Goal: Task Accomplishment & Management: Manage account settings

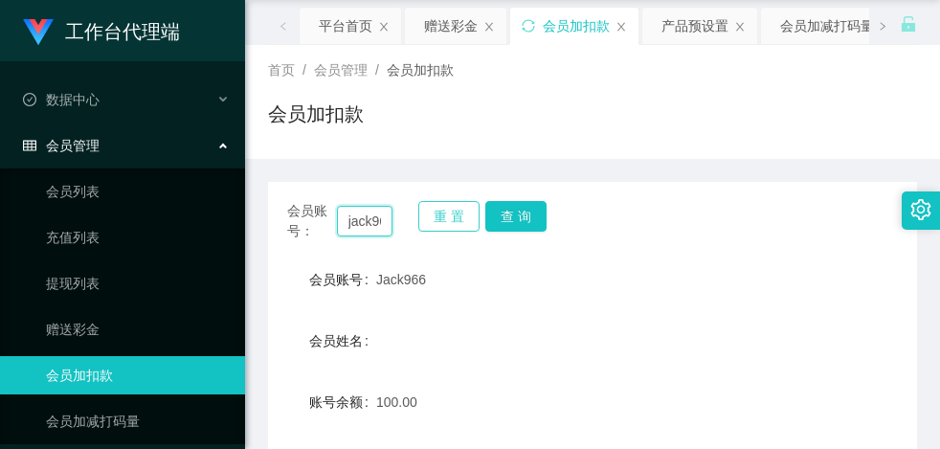
scroll to position [0, 13]
drag, startPoint x: 353, startPoint y: 224, endPoint x: 453, endPoint y: 222, distance: 99.6
click at [452, 222] on div "会员账号： jack966 重 置 查 询" at bounding box center [592, 221] width 649 height 40
type input "j"
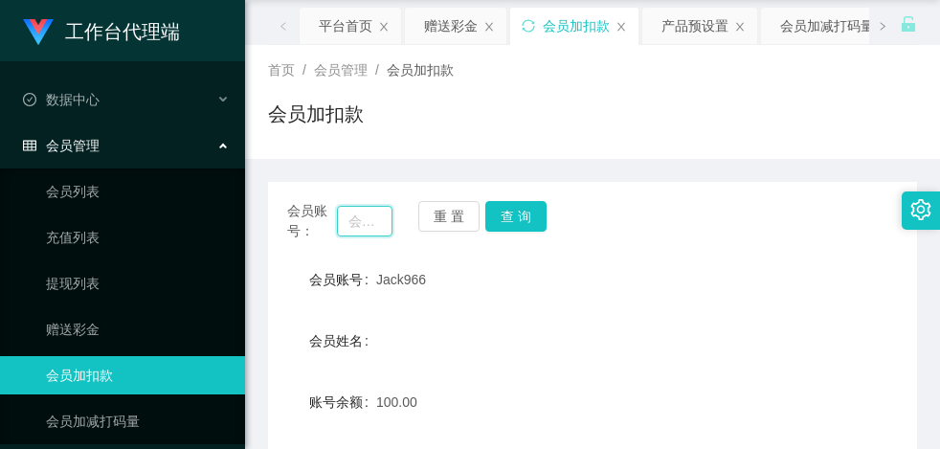
click at [367, 223] on input "text" at bounding box center [365, 221] width 56 height 31
paste input "hellokitty"
type input "hellokitty"
click at [523, 219] on button "查 询" at bounding box center [515, 216] width 61 height 31
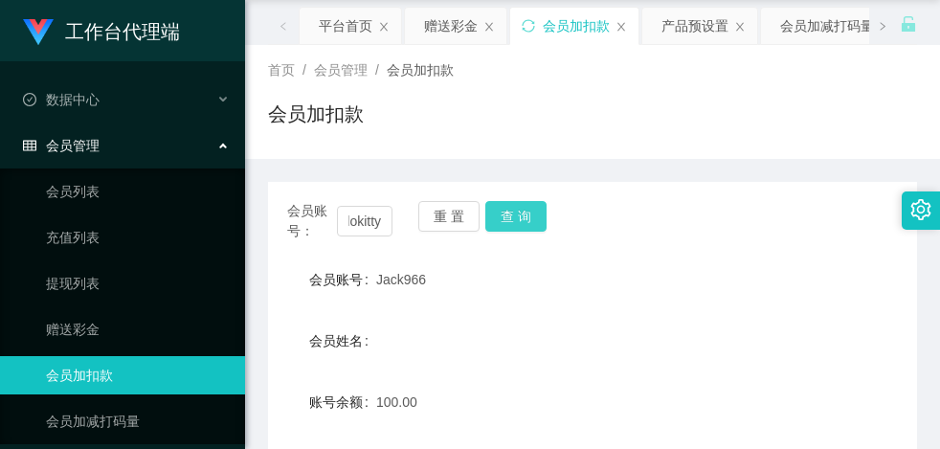
scroll to position [0, 0]
click at [523, 219] on button "查 询" at bounding box center [526, 216] width 82 height 31
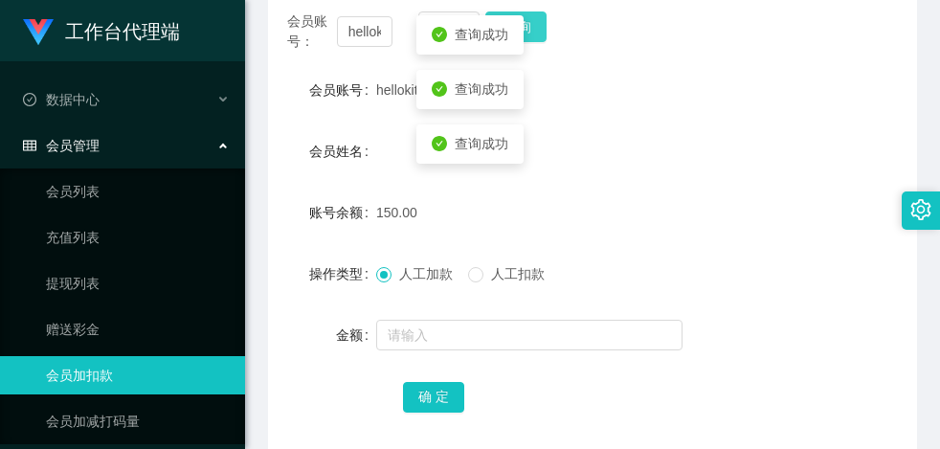
scroll to position [254, 0]
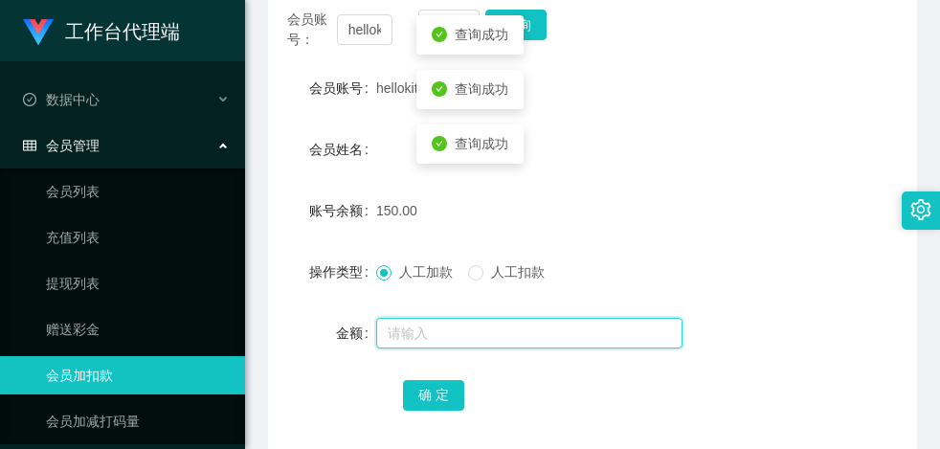
click at [438, 343] on input "text" at bounding box center [529, 333] width 306 height 31
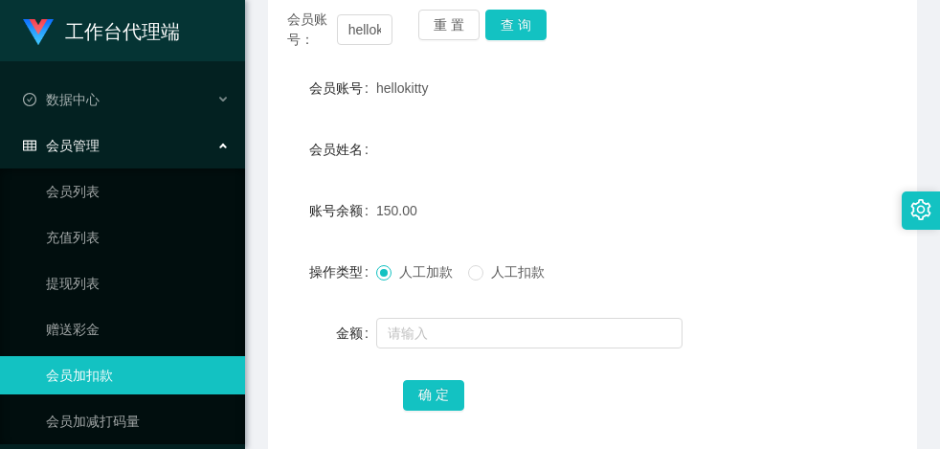
click at [376, 275] on span at bounding box center [383, 272] width 15 height 15
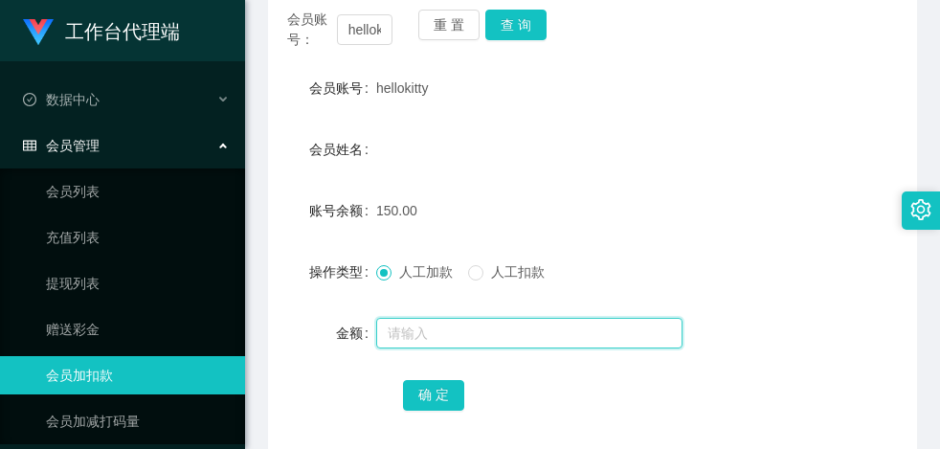
click at [435, 330] on input "text" at bounding box center [529, 333] width 306 height 31
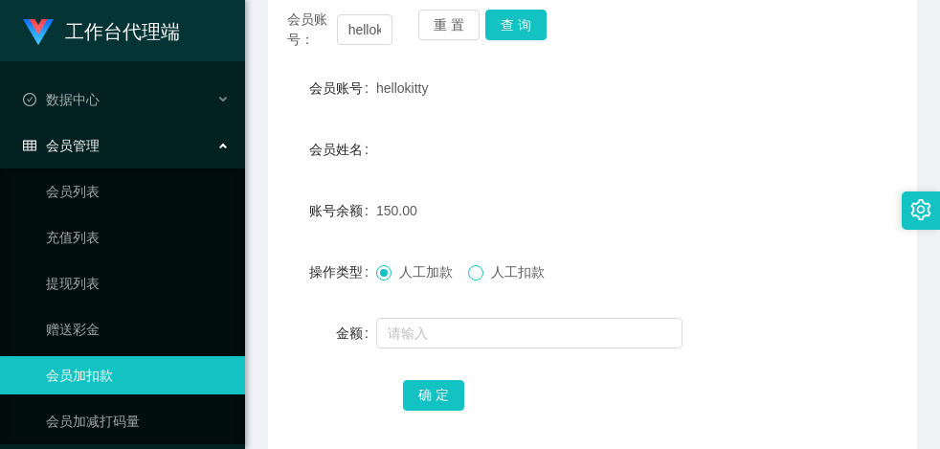
click at [481, 283] on div "人工加款 人工扣款" at bounding box center [565, 272] width 379 height 38
click at [484, 282] on div "人工加款 人工扣款" at bounding box center [565, 272] width 379 height 38
click at [483, 273] on span at bounding box center [475, 272] width 15 height 15
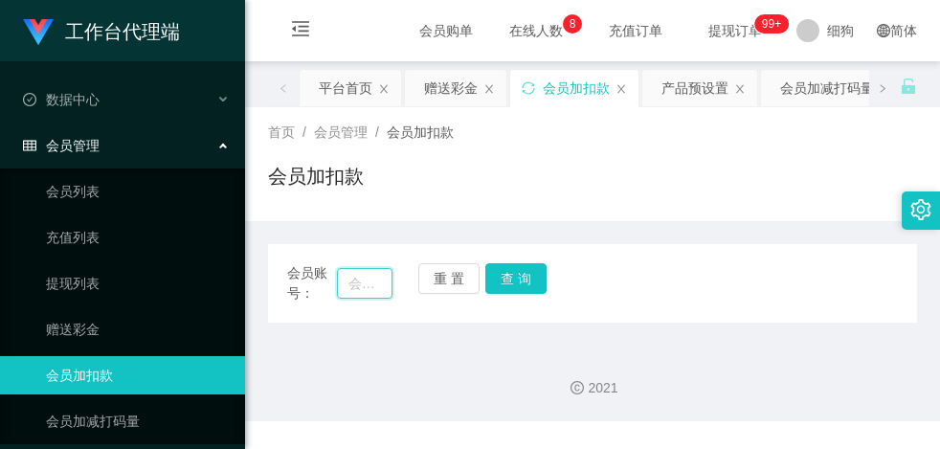
drag, startPoint x: 348, startPoint y: 284, endPoint x: 396, endPoint y: 285, distance: 47.9
click at [348, 285] on input "text" at bounding box center [365, 283] width 56 height 31
paste input "hellokitty"
type input "hellokitty"
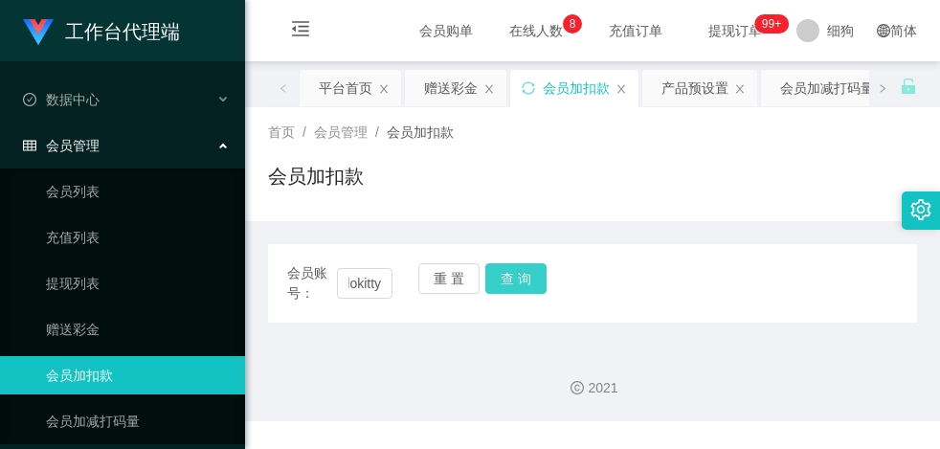
click at [533, 278] on button "查 询" at bounding box center [515, 278] width 61 height 31
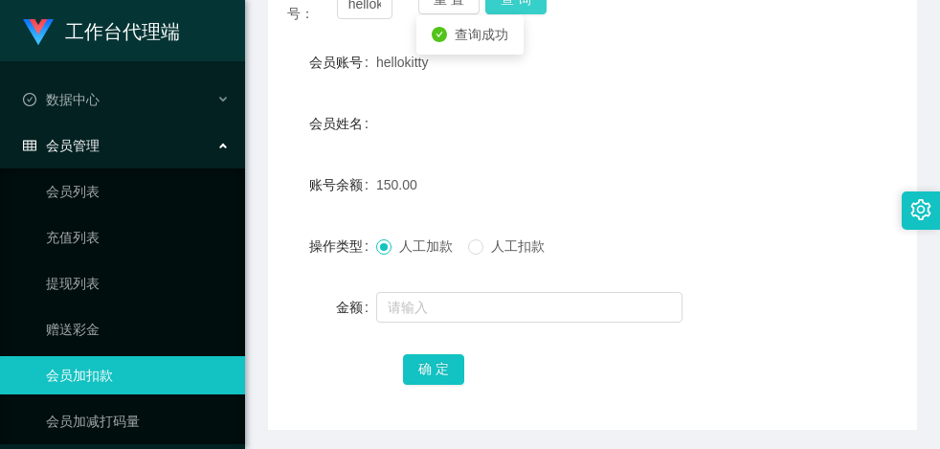
scroll to position [287, 0]
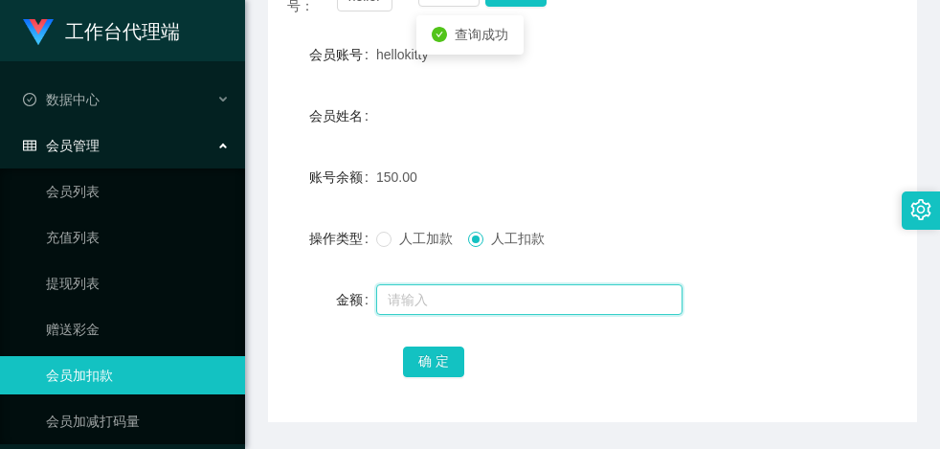
click at [455, 285] on input "text" at bounding box center [529, 299] width 306 height 31
type input "50"
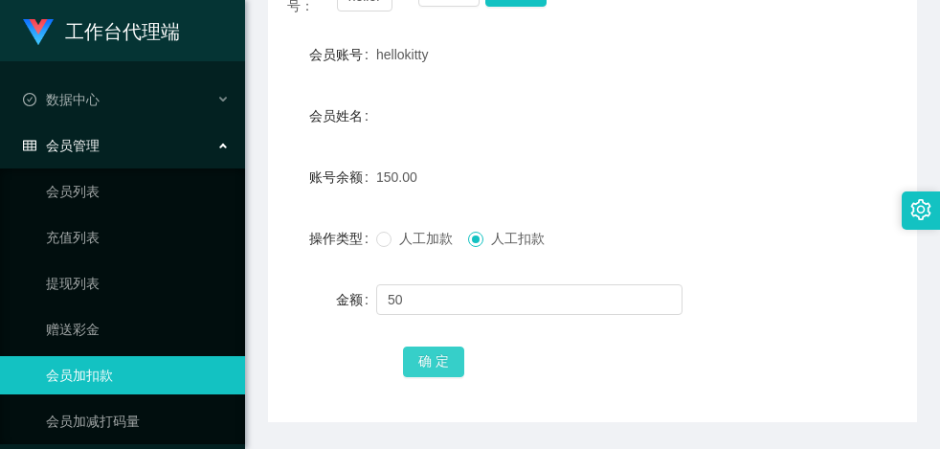
click at [424, 364] on button "确 定" at bounding box center [433, 362] width 61 height 31
click at [792, 257] on form "会员账号 hellokitty 会员姓名 账号余额 100.00 操作类型 人工加款 人工扣款 金额 确 定" at bounding box center [592, 207] width 649 height 345
drag, startPoint x: 432, startPoint y: 57, endPoint x: 377, endPoint y: 60, distance: 54.6
click at [377, 60] on div "hellokitty" at bounding box center [565, 54] width 379 height 38
copy span "hellokitty"
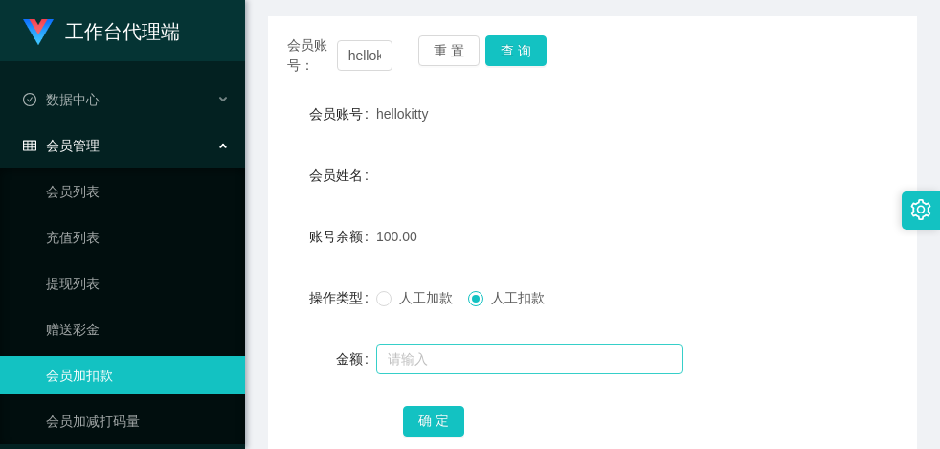
scroll to position [62, 0]
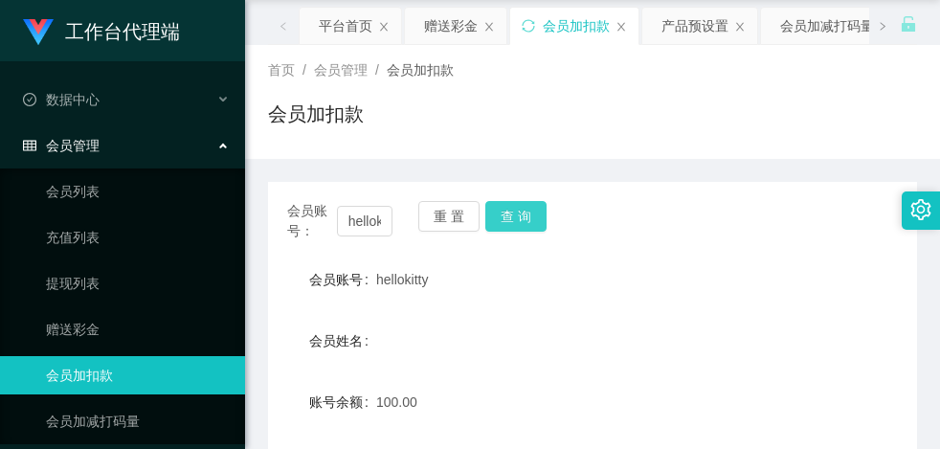
click at [510, 212] on button "查 询" at bounding box center [515, 216] width 61 height 31
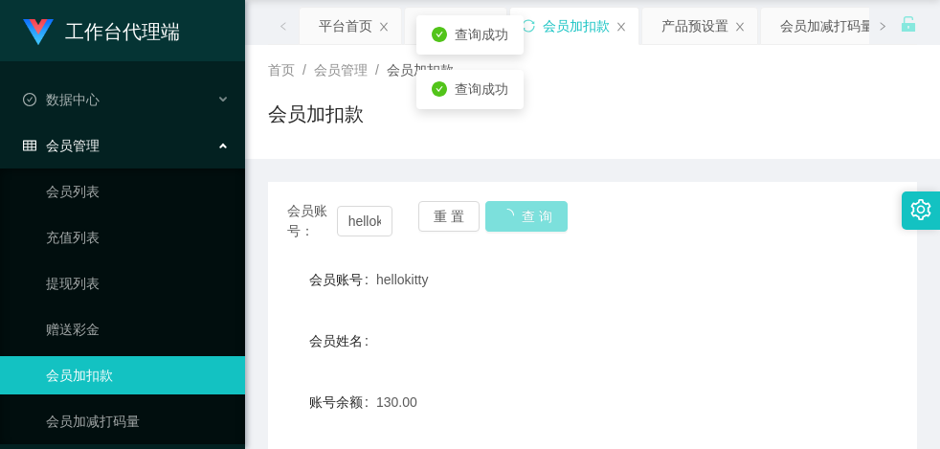
drag, startPoint x: 510, startPoint y: 212, endPoint x: 516, endPoint y: 239, distance: 27.4
click at [510, 212] on button "查 询" at bounding box center [526, 216] width 82 height 31
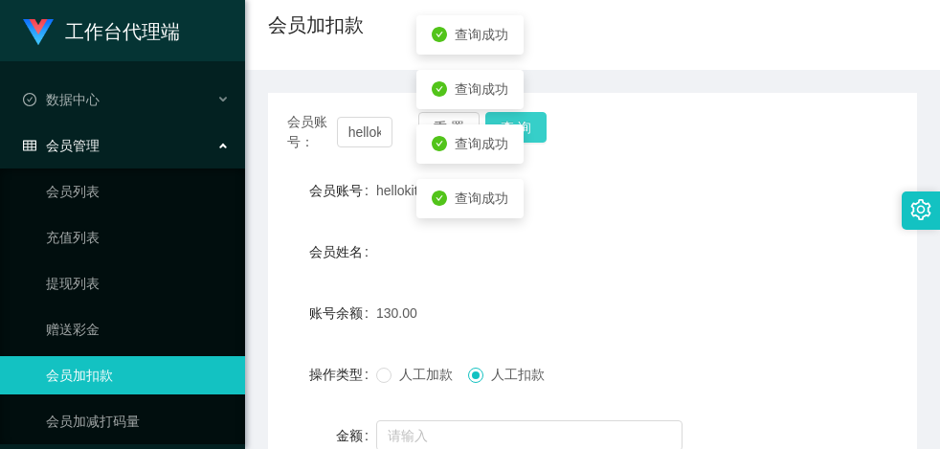
scroll to position [254, 0]
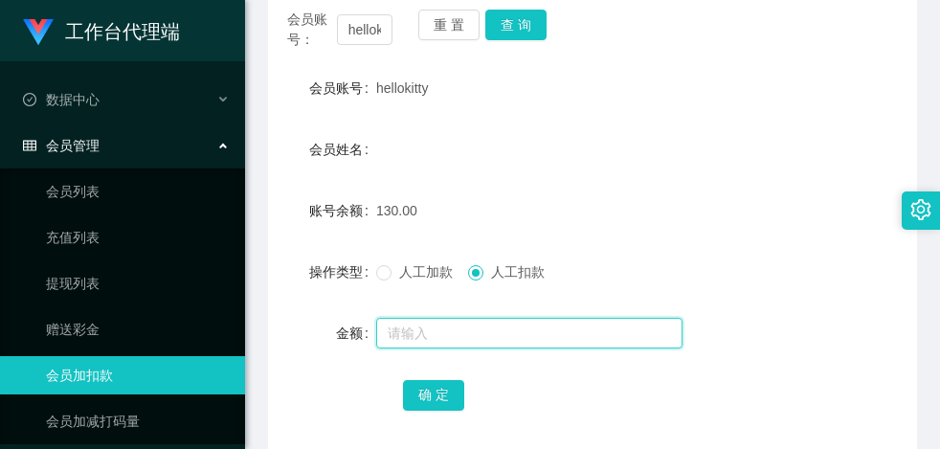
click at [433, 342] on input "text" at bounding box center [529, 333] width 306 height 31
type input "130"
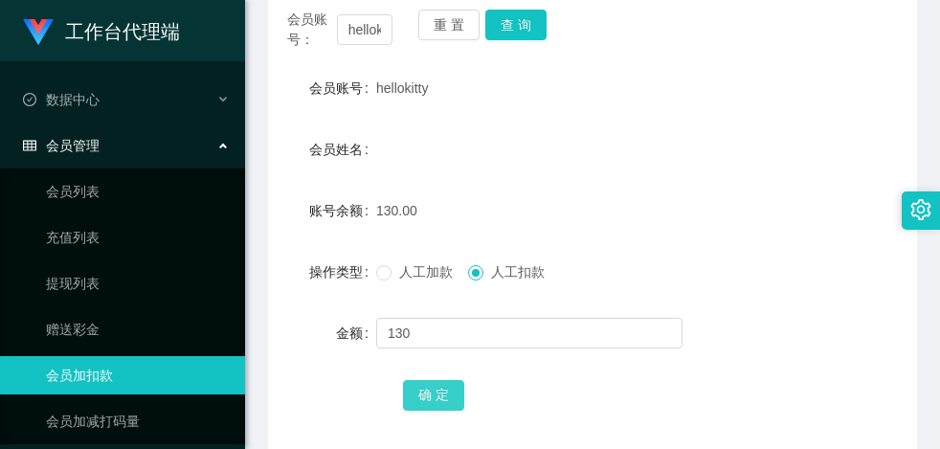
click at [437, 384] on button "确 定" at bounding box center [433, 395] width 61 height 31
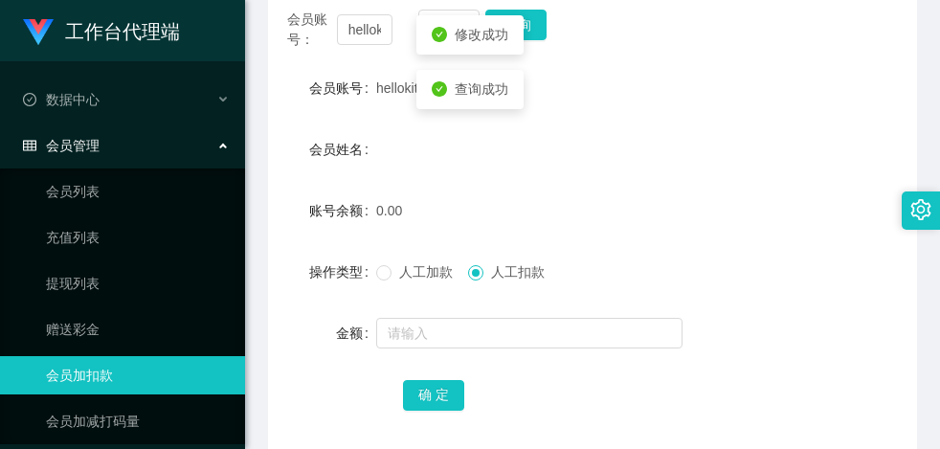
click at [644, 162] on div "会员姓名" at bounding box center [592, 149] width 649 height 38
